Goal: Transaction & Acquisition: Purchase product/service

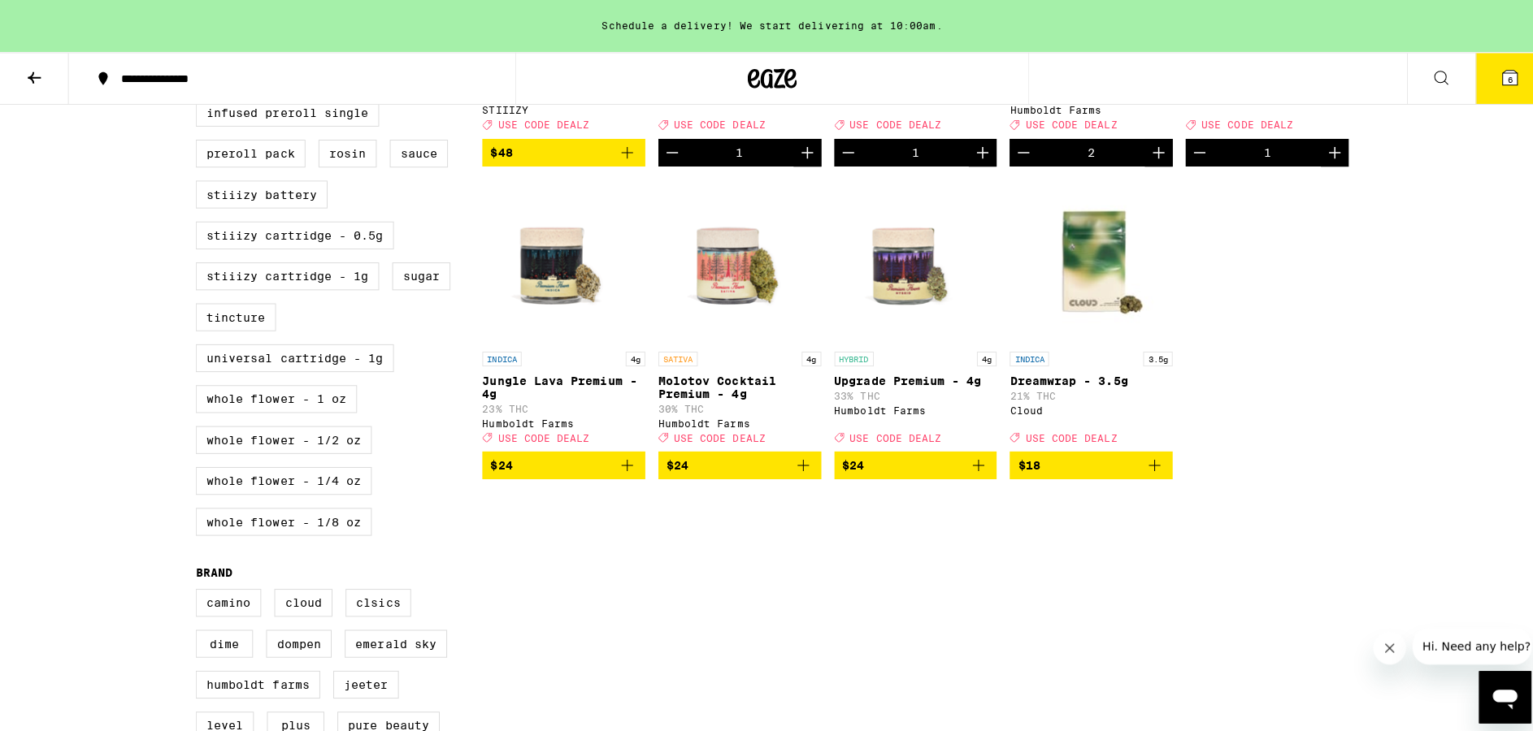
scroll to position [479, 0]
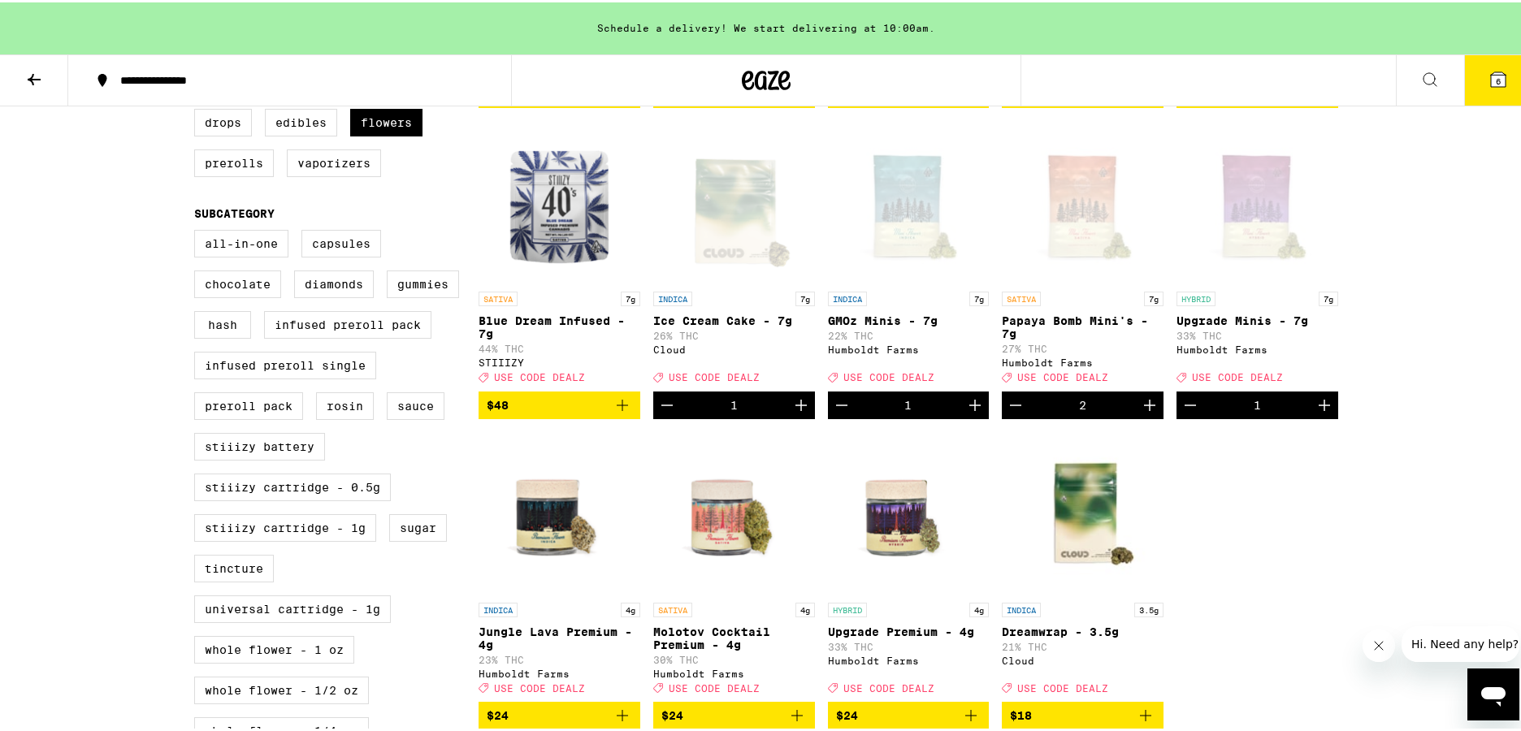
click at [1499, 70] on button "6" at bounding box center [1499, 78] width 68 height 50
